Goal: Task Accomplishment & Management: Use online tool/utility

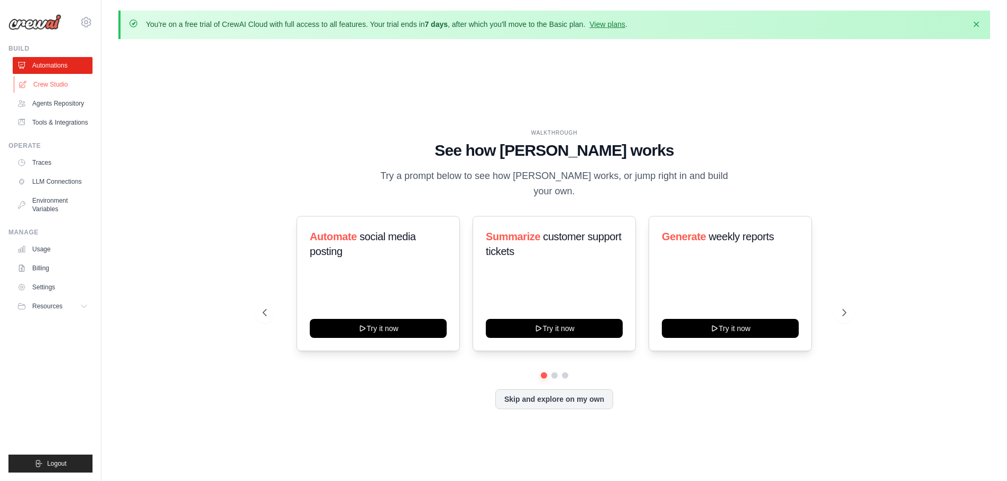
click at [42, 85] on link "Crew Studio" at bounding box center [54, 84] width 80 height 17
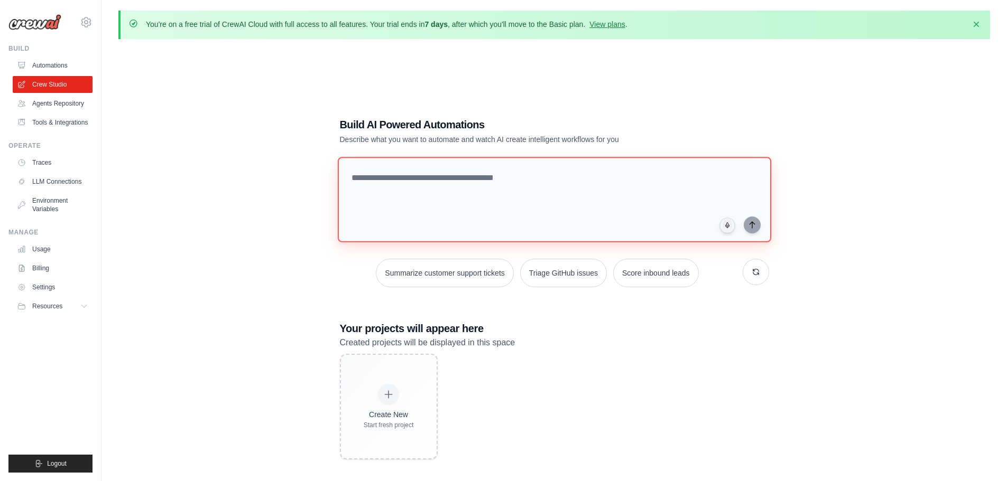
click at [531, 189] on textarea at bounding box center [553, 200] width 433 height 86
click at [80, 101] on link "Agents Repository" at bounding box center [54, 103] width 80 height 17
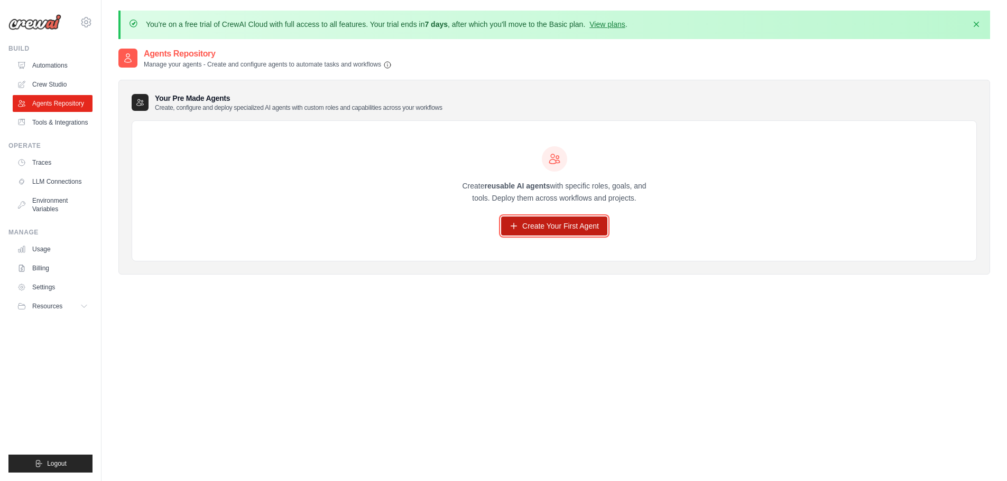
click at [589, 229] on link "Create Your First Agent" at bounding box center [554, 226] width 106 height 19
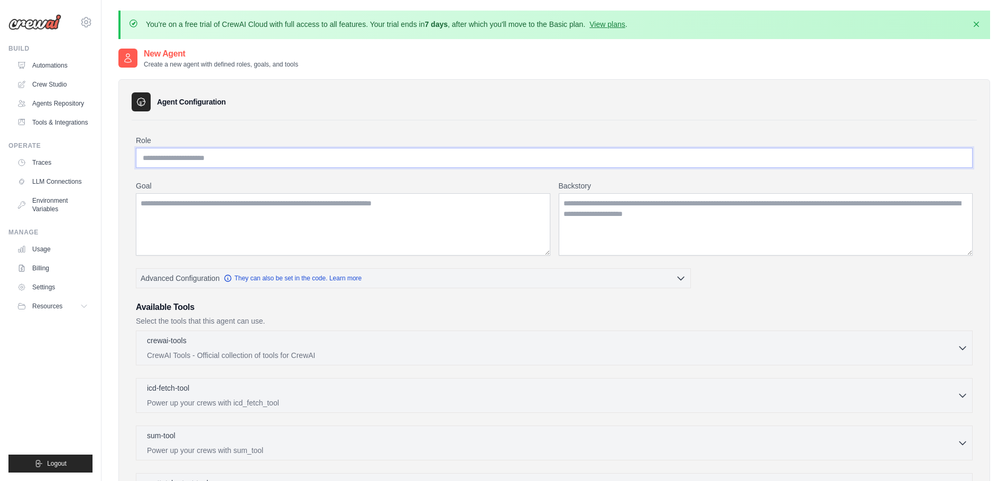
click at [300, 159] on input "Role" at bounding box center [554, 158] width 836 height 20
click at [41, 270] on link "Billing" at bounding box center [54, 268] width 80 height 17
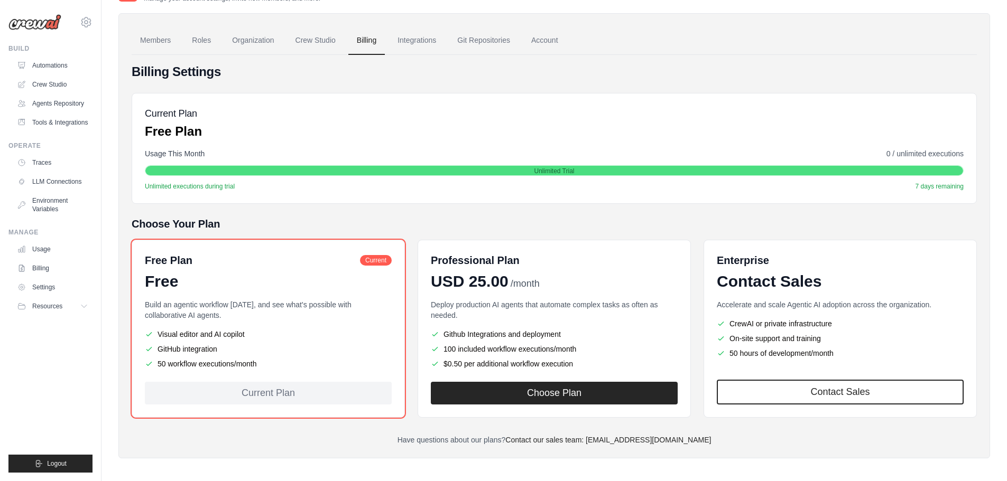
scroll to position [71, 0]
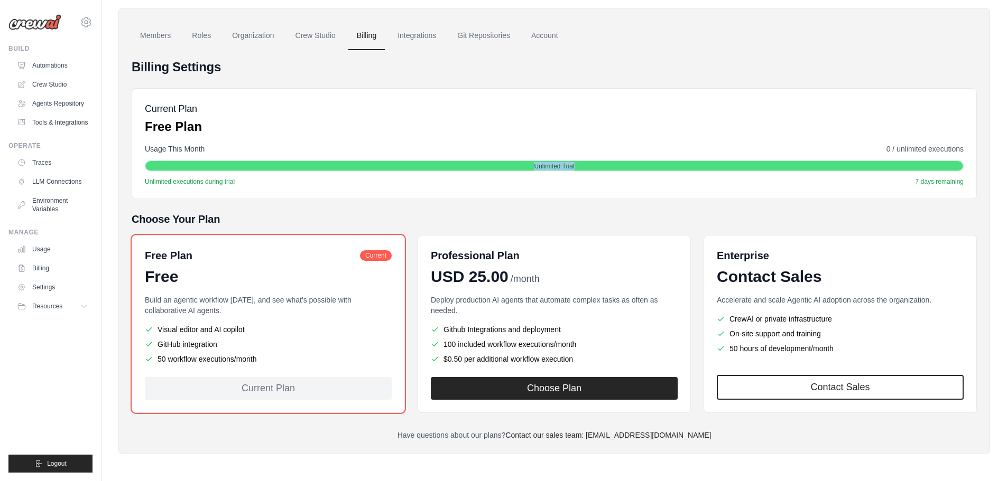
drag, startPoint x: 461, startPoint y: 162, endPoint x: 591, endPoint y: 169, distance: 130.1
click at [591, 169] on div "Unlimited Trial" at bounding box center [553, 166] width 817 height 11
click at [591, 168] on div "Unlimited Trial" at bounding box center [553, 166] width 817 height 11
click at [574, 165] on span "Unlimited Trial" at bounding box center [554, 166] width 40 height 8
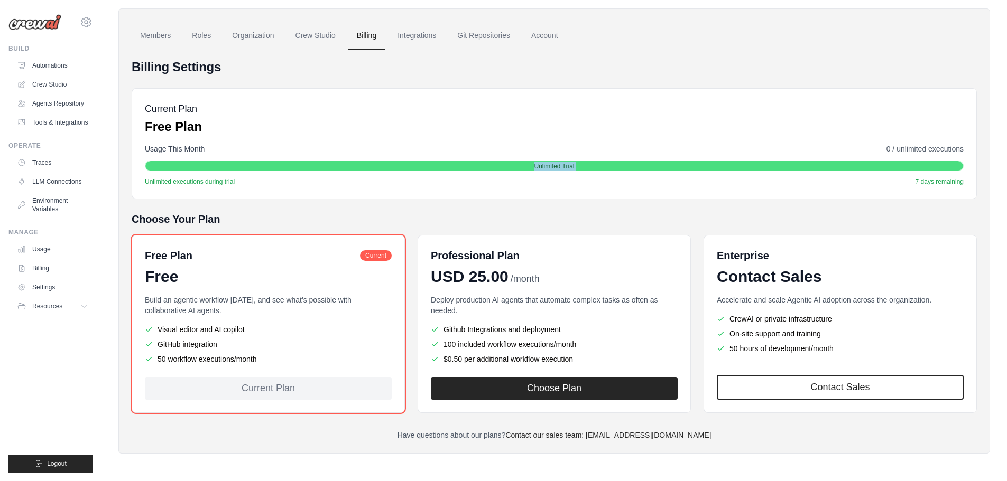
click at [574, 165] on span "Unlimited Trial" at bounding box center [554, 166] width 40 height 8
click at [707, 181] on div "Unlimited executions during trial 7 days remaining" at bounding box center [554, 182] width 818 height 8
click at [507, 35] on link "Git Repositories" at bounding box center [484, 36] width 70 height 29
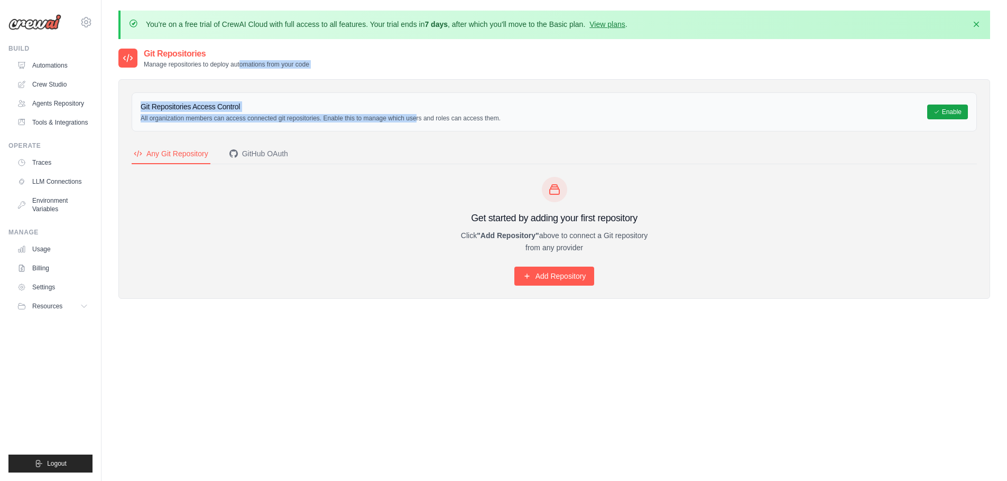
drag, startPoint x: 241, startPoint y: 64, endPoint x: 367, endPoint y: 116, distance: 136.0
click at [367, 116] on div "Git Repositories Manage repositories to deploy automations from your code Git R…" at bounding box center [553, 182] width 871 height 268
click at [367, 116] on p "All organization members can access connected git repositories. Enable this to …" at bounding box center [321, 118] width 360 height 8
drag, startPoint x: 385, startPoint y: 118, endPoint x: 244, endPoint y: 55, distance: 154.7
click at [244, 55] on div "Git Repositories Manage repositories to deploy automations from your code Git R…" at bounding box center [553, 182] width 871 height 268
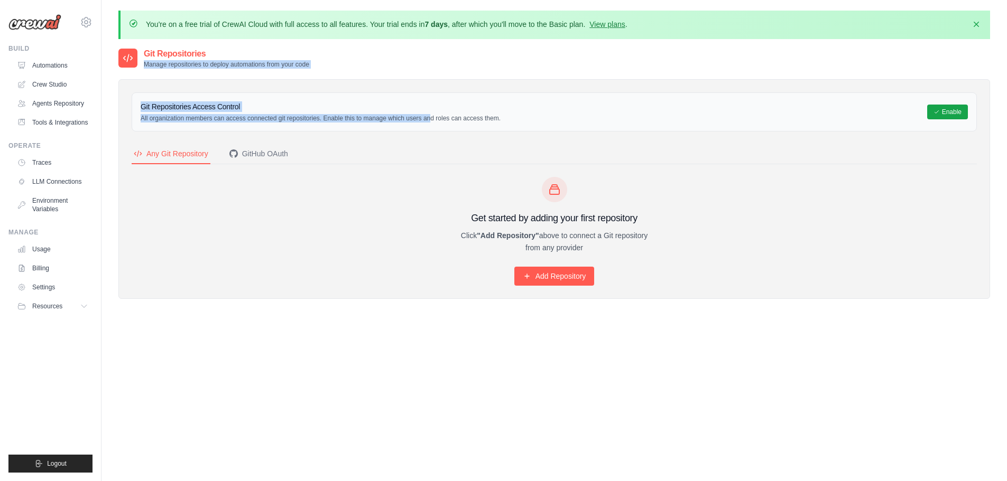
click at [244, 55] on h2 "Git Repositories" at bounding box center [226, 54] width 165 height 13
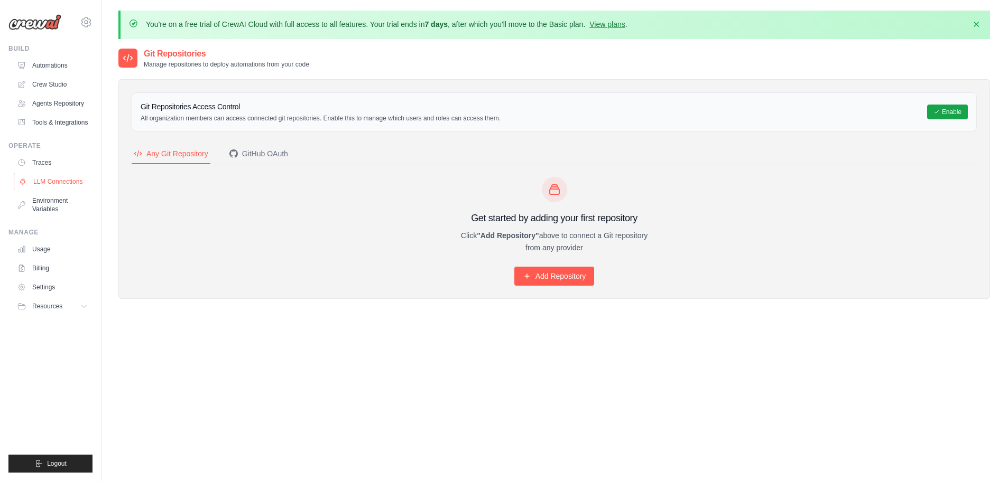
click at [72, 181] on link "LLM Connections" at bounding box center [54, 181] width 80 height 17
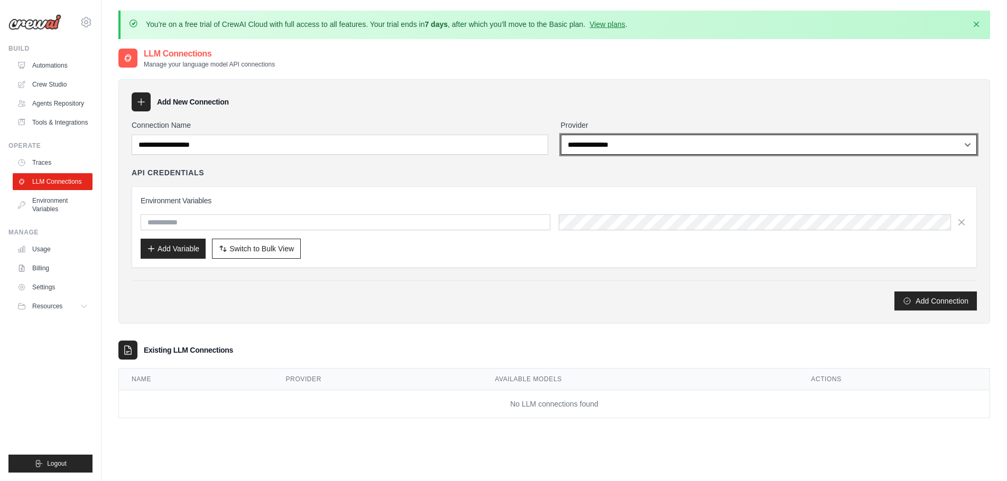
click at [588, 145] on select "**********" at bounding box center [769, 145] width 416 height 20
select select "******"
click at [561, 135] on select "**********" at bounding box center [769, 145] width 416 height 20
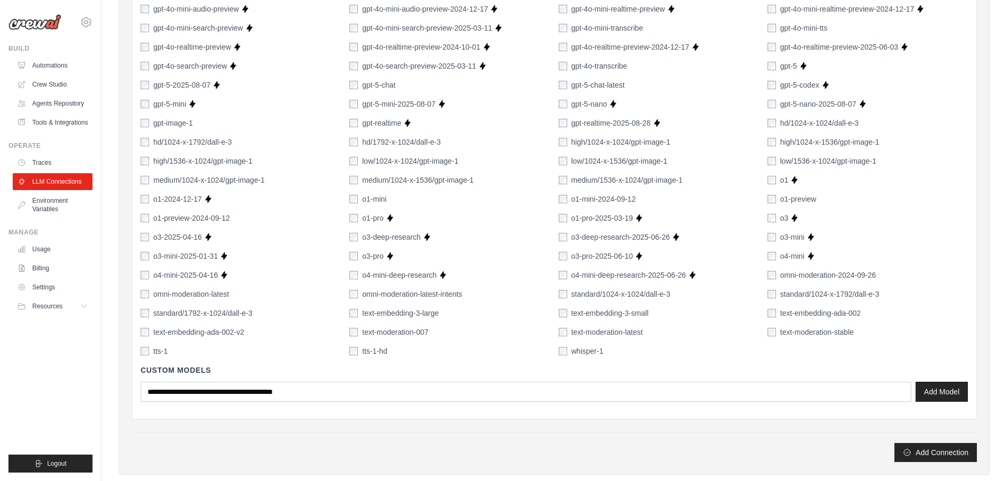
scroll to position [706, 0]
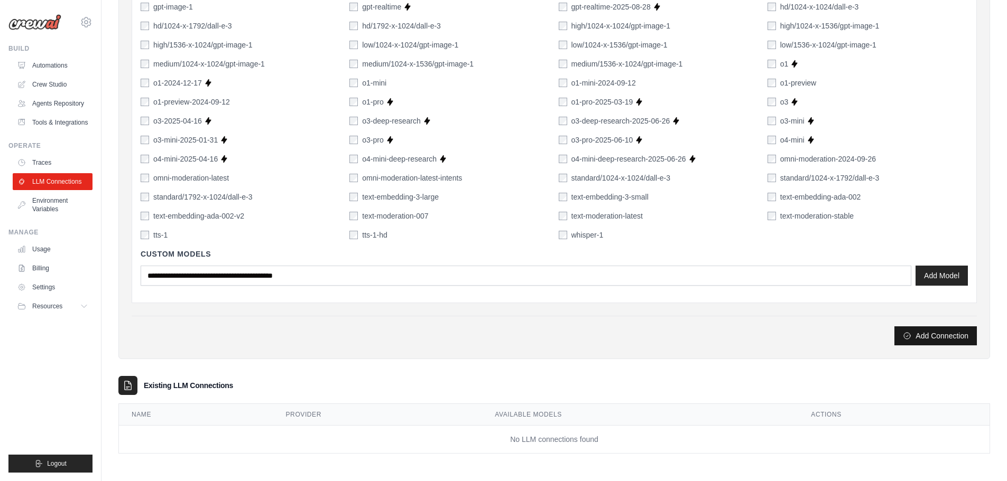
click at [896, 346] on button "Add Connection" at bounding box center [935, 336] width 82 height 19
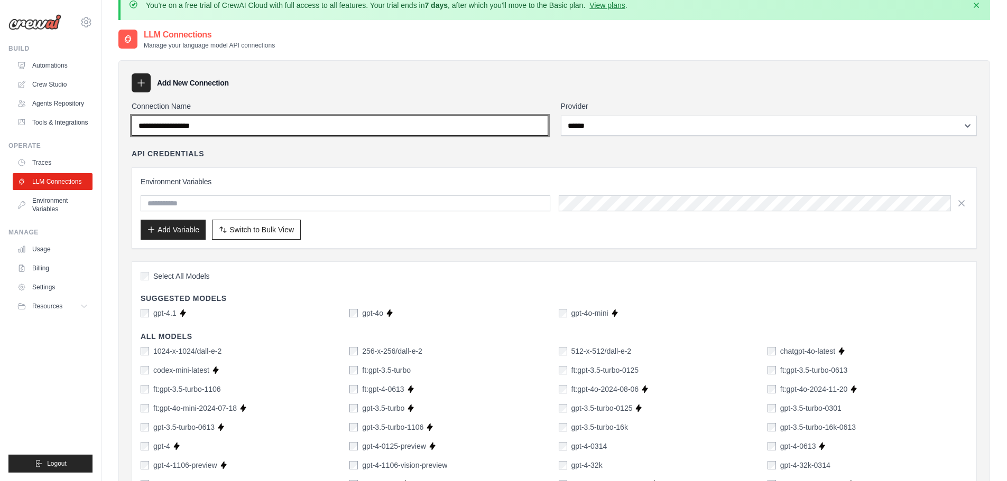
scroll to position [0, 0]
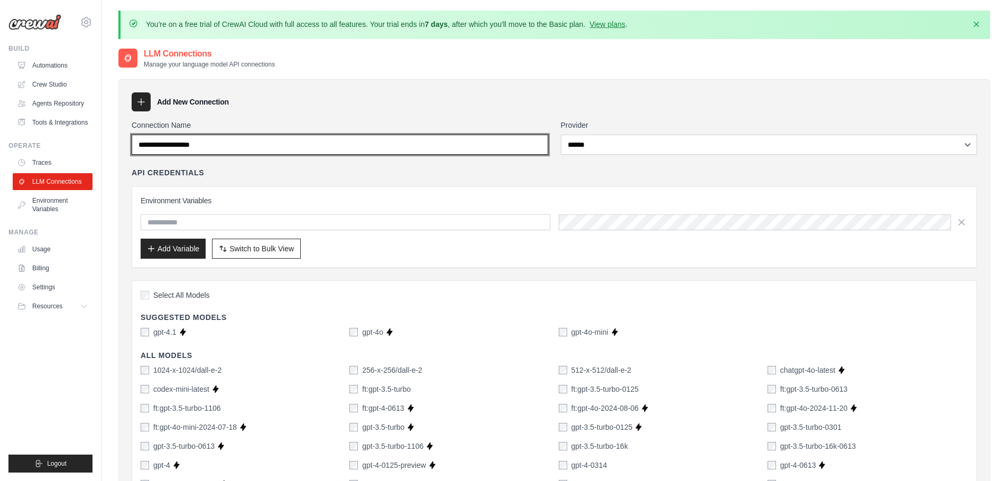
click at [268, 144] on input "Connection Name" at bounding box center [340, 145] width 416 height 20
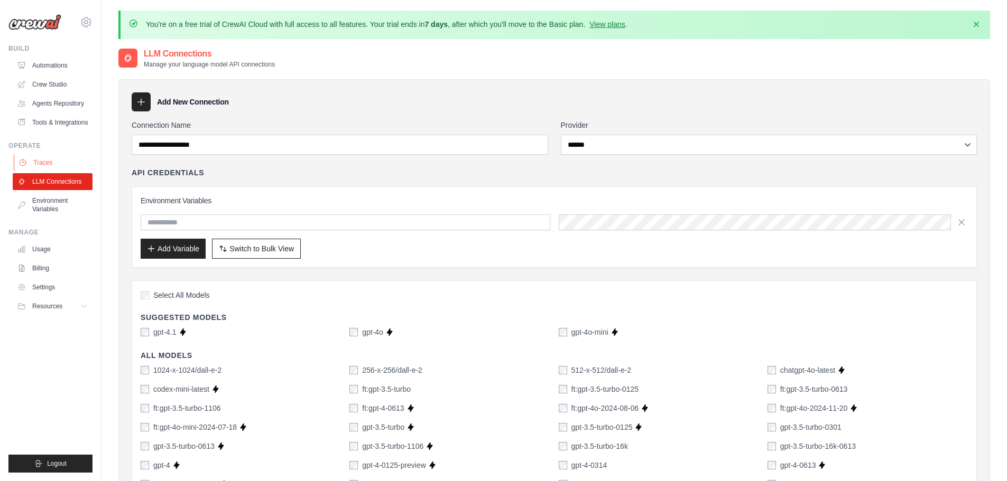
click at [64, 163] on link "Traces" at bounding box center [54, 162] width 80 height 17
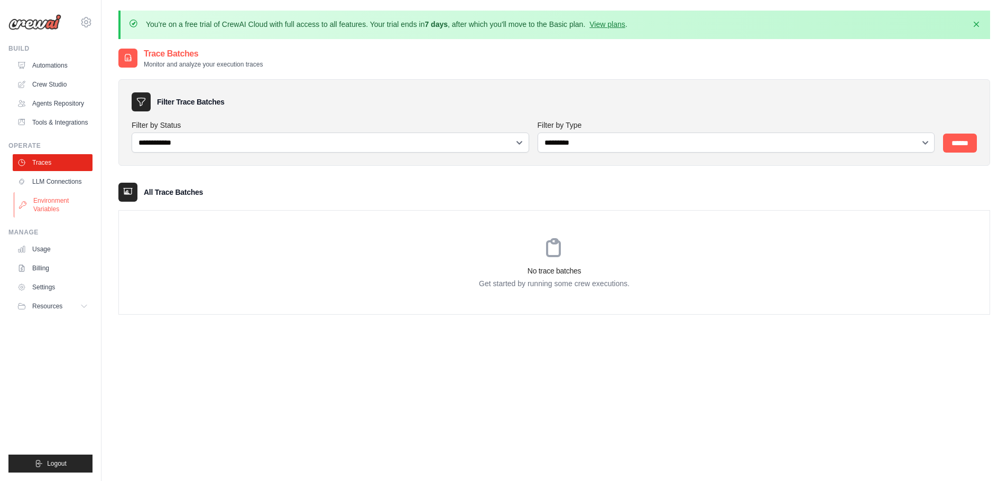
click at [58, 204] on link "Environment Variables" at bounding box center [54, 204] width 80 height 25
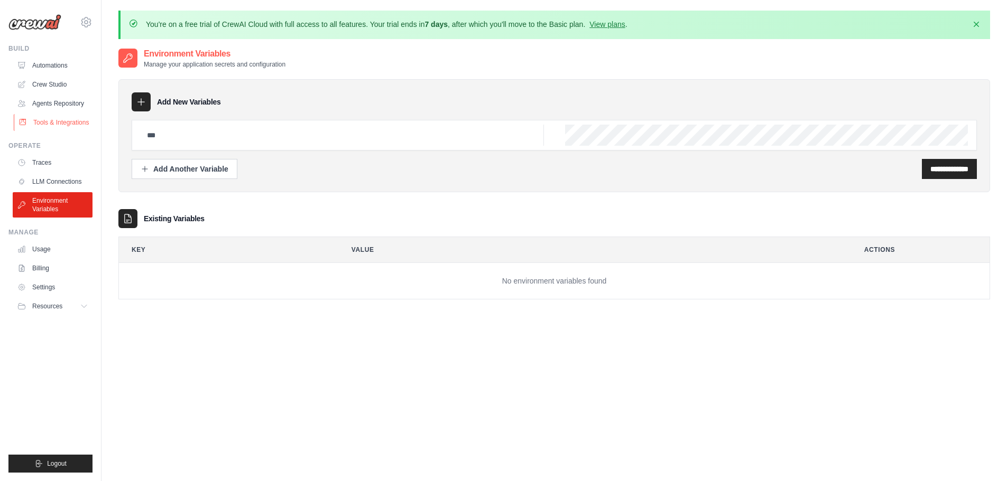
click at [50, 123] on link "Tools & Integrations" at bounding box center [54, 122] width 80 height 17
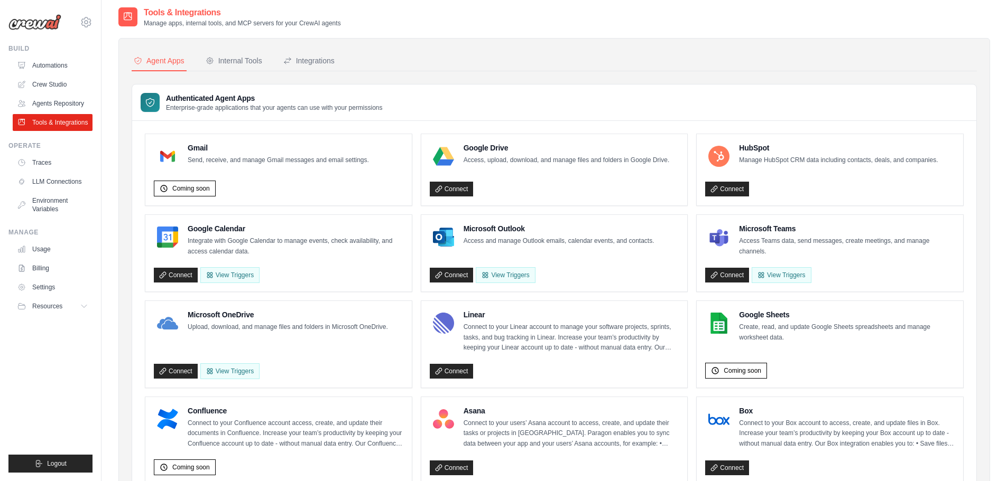
scroll to position [106, 0]
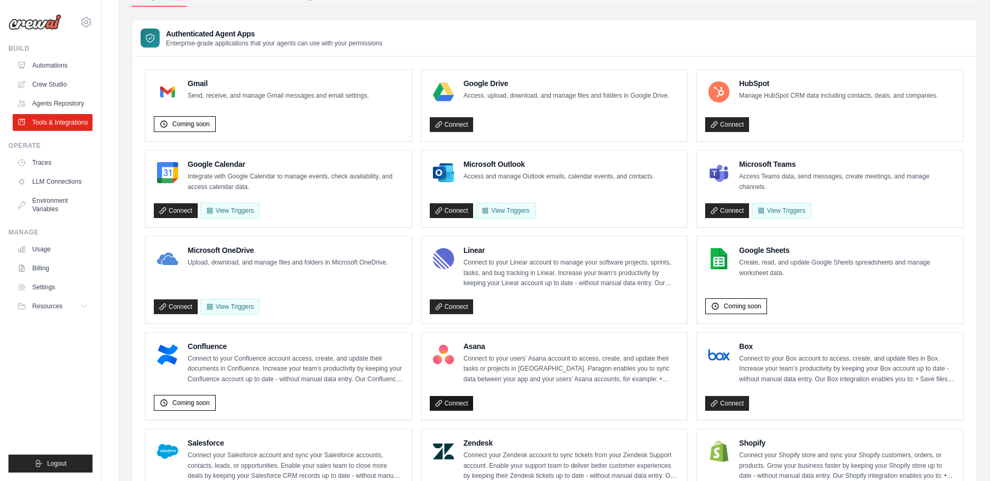
click at [458, 398] on link "Connect" at bounding box center [452, 403] width 44 height 15
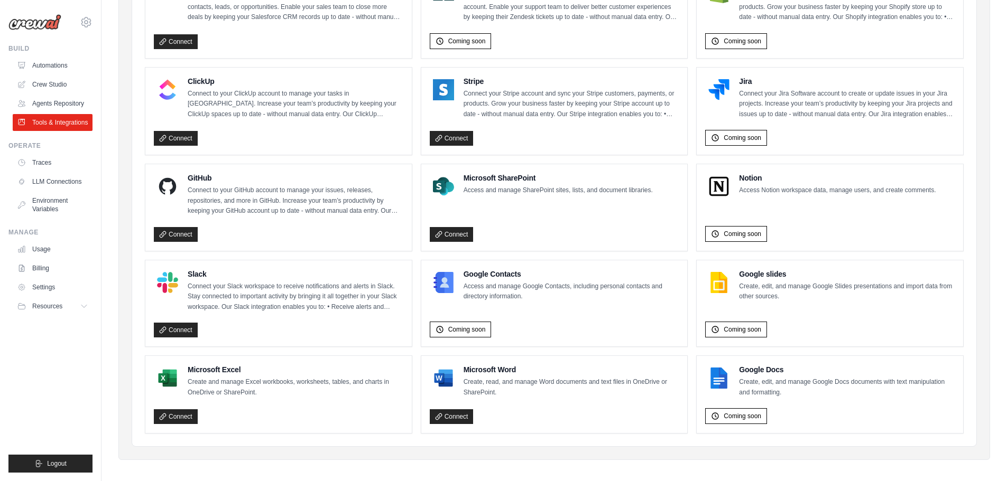
scroll to position [571, 0]
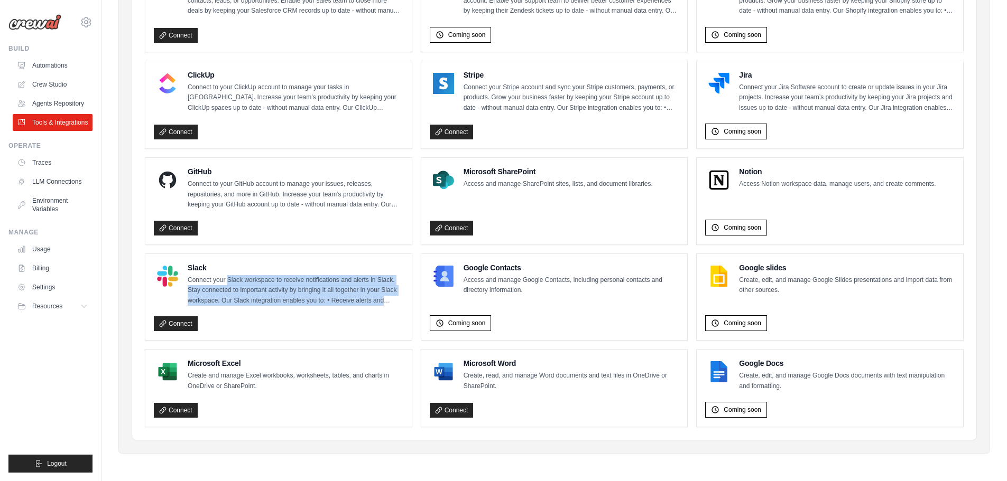
drag, startPoint x: 230, startPoint y: 284, endPoint x: 393, endPoint y: 303, distance: 163.3
click at [393, 303] on p "Connect your Slack workspace to receive notifications and alerts in Slack. Stay…" at bounding box center [296, 290] width 216 height 31
drag, startPoint x: 397, startPoint y: 303, endPoint x: 187, endPoint y: 280, distance: 211.6
click at [187, 280] on div "Slack Connect your Slack workspace to receive notifications and alerts in Slack…" at bounding box center [278, 285] width 249 height 44
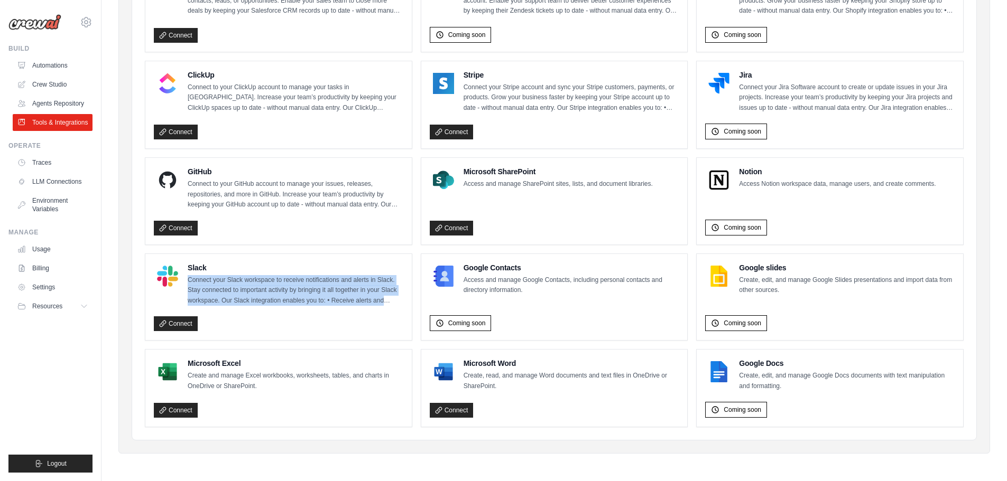
click at [187, 281] on div "Slack Connect your Slack workspace to receive notifications and alerts in Slack…" at bounding box center [278, 285] width 249 height 44
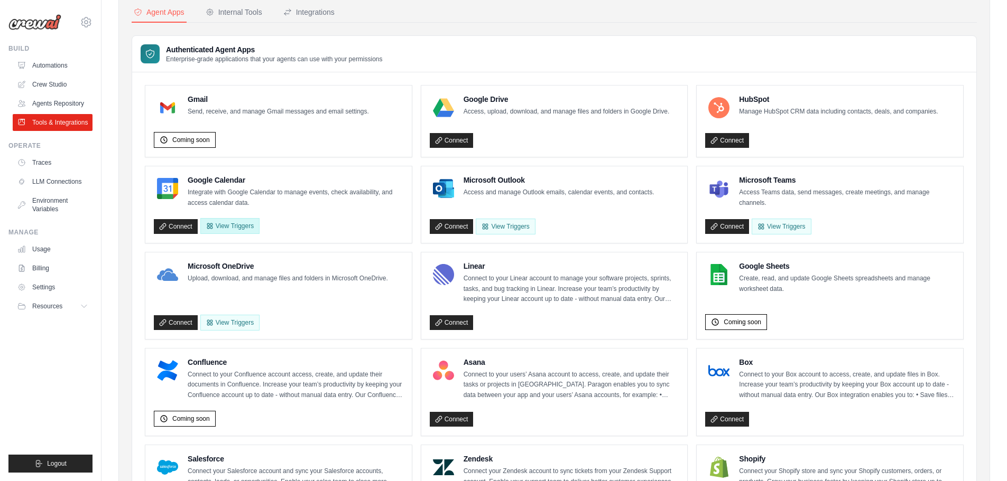
scroll to position [0, 0]
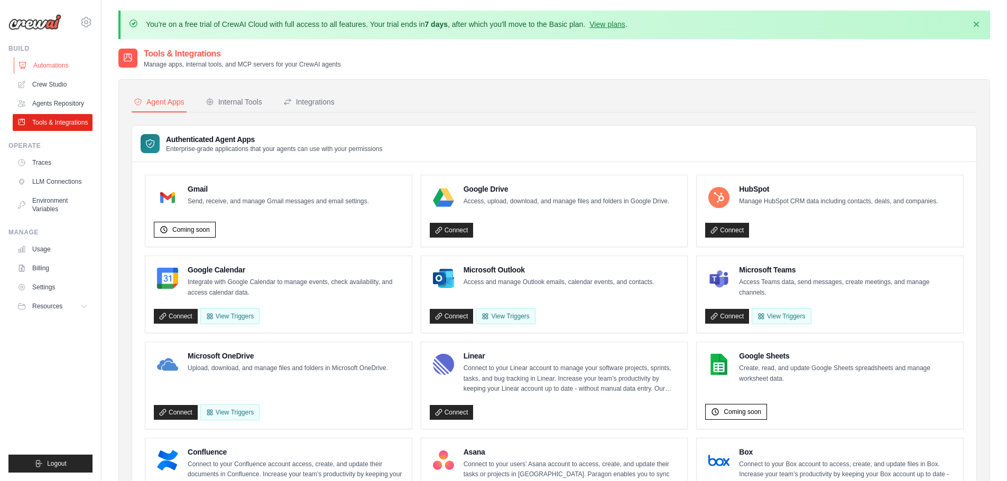
click at [46, 63] on link "Automations" at bounding box center [54, 65] width 80 height 17
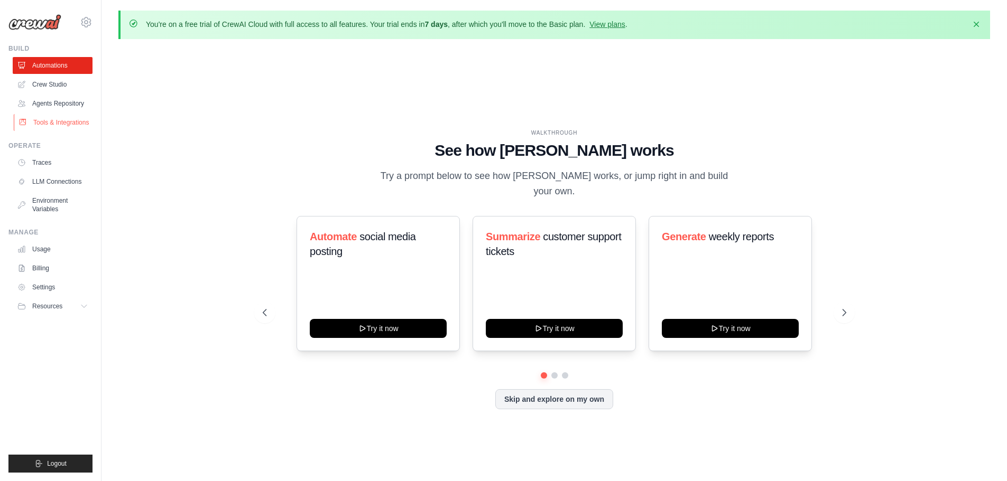
click at [55, 125] on link "Tools & Integrations" at bounding box center [54, 122] width 80 height 17
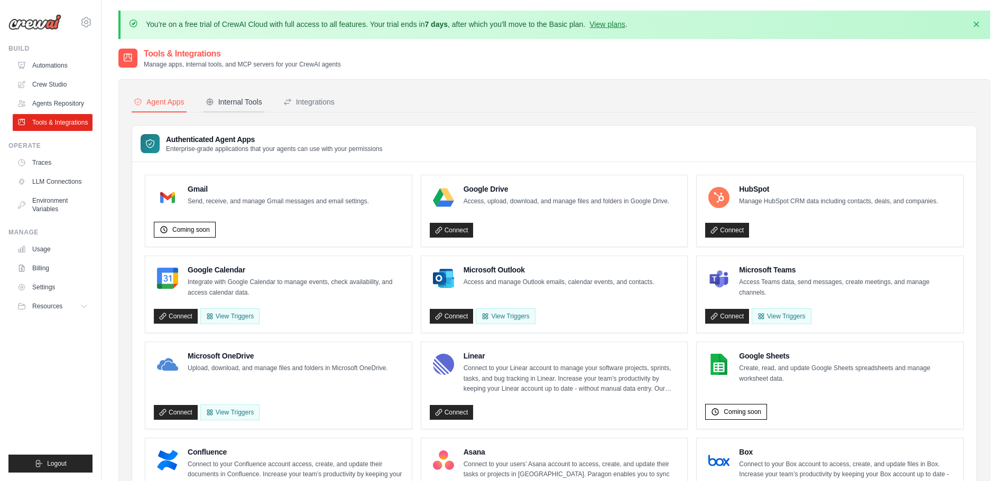
click at [227, 107] on div "Internal Tools" at bounding box center [234, 102] width 57 height 11
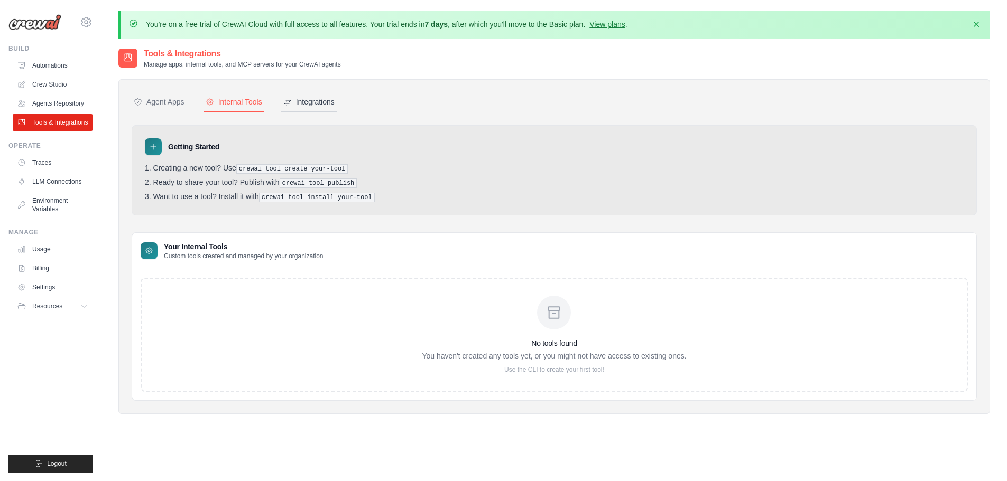
click at [317, 102] on div "Integrations" at bounding box center [308, 102] width 51 height 11
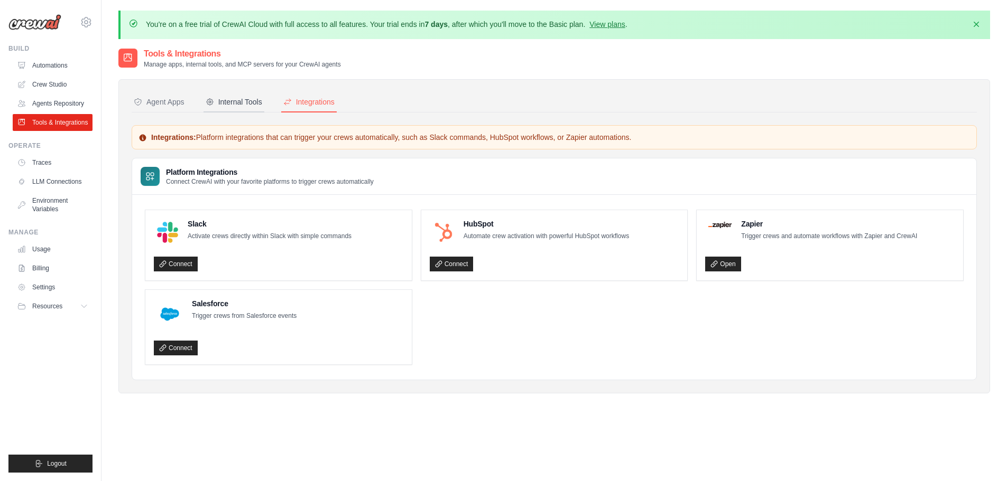
click at [233, 96] on button "Internal Tools" at bounding box center [233, 102] width 61 height 20
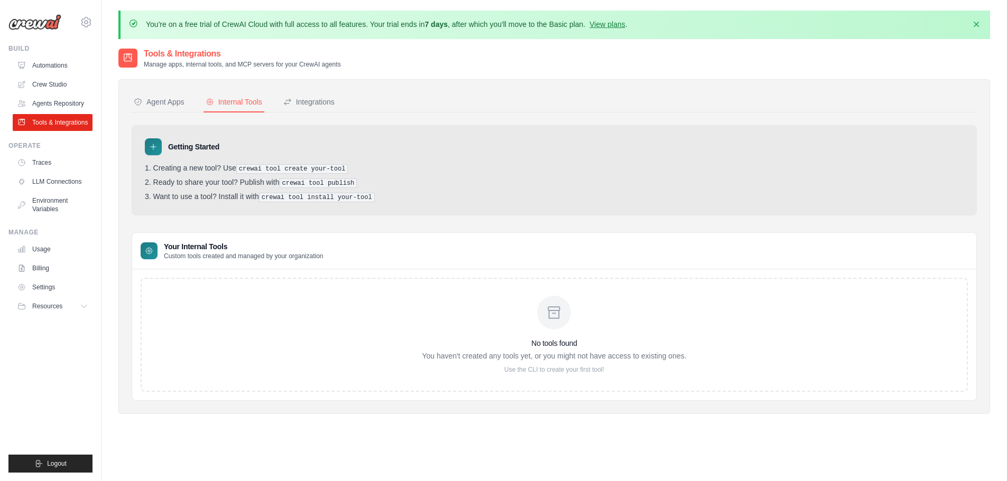
click at [284, 195] on pre "crewai tool install your-tool" at bounding box center [317, 198] width 116 height 10
click at [290, 182] on pre "crewai tool publish" at bounding box center [319, 184] width 78 height 10
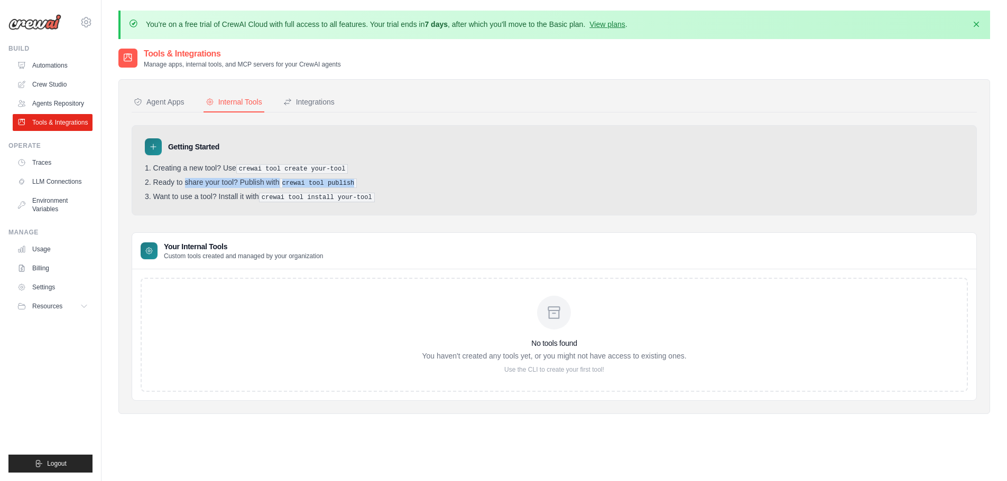
click at [290, 182] on pre "crewai tool publish" at bounding box center [319, 184] width 78 height 10
click at [290, 170] on pre "crewai tool create your-tool" at bounding box center [292, 169] width 112 height 10
